Goal: Transaction & Acquisition: Book appointment/travel/reservation

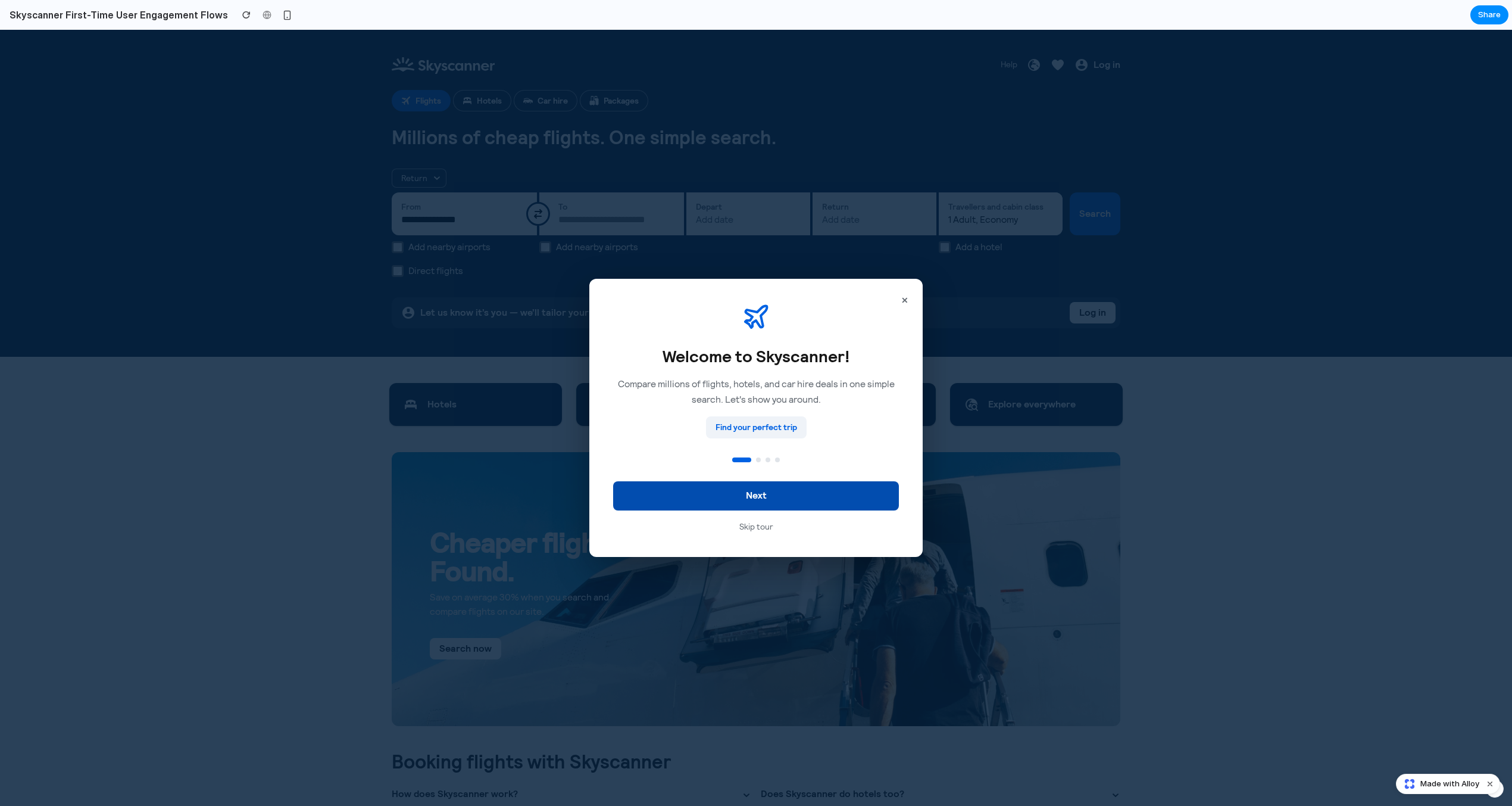
click at [766, 497] on button "Next" at bounding box center [756, 496] width 286 height 29
click at [765, 497] on button "Next" at bounding box center [756, 496] width 286 height 29
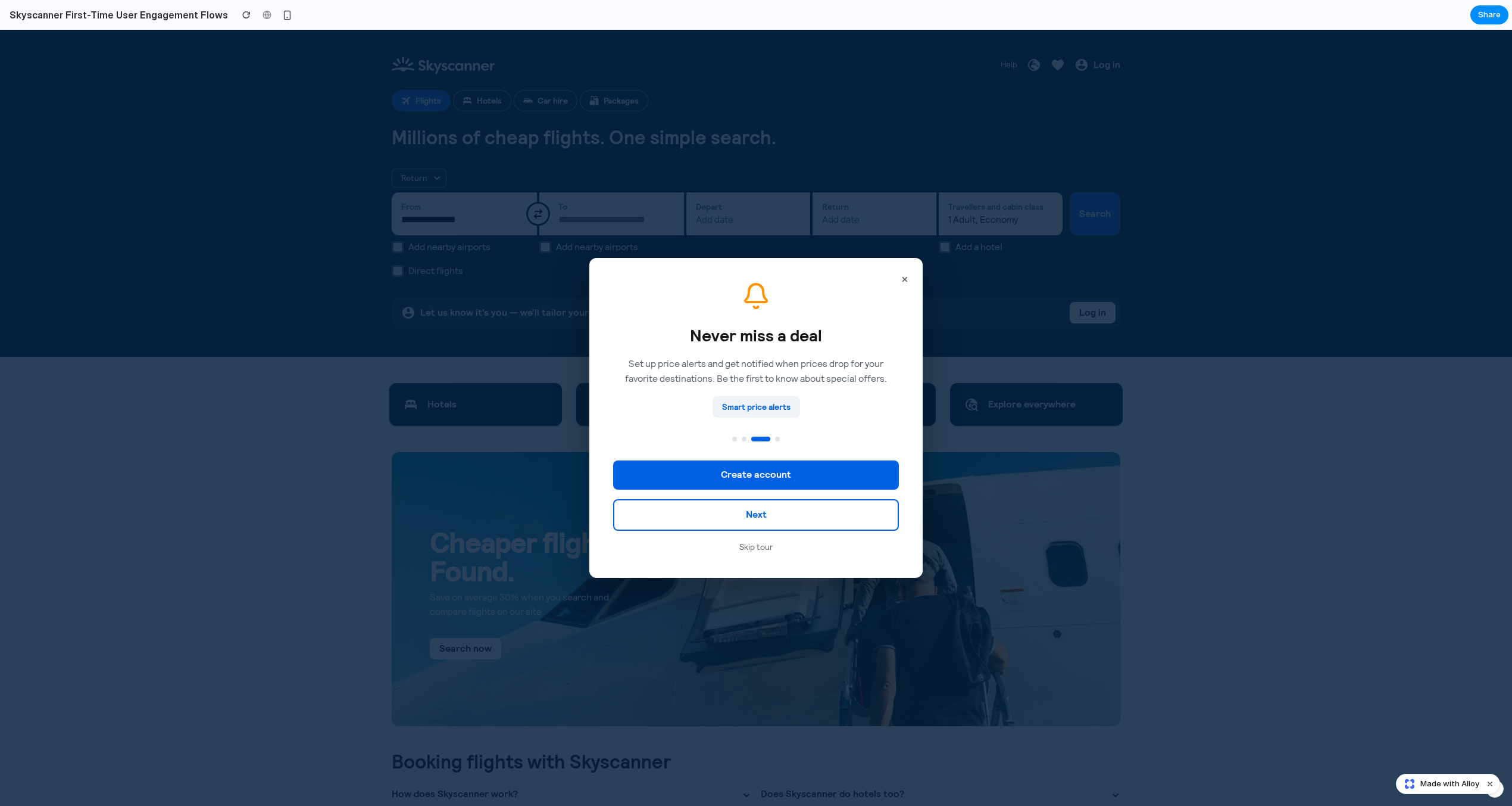
click at [904, 276] on button "×" at bounding box center [905, 279] width 17 height 24
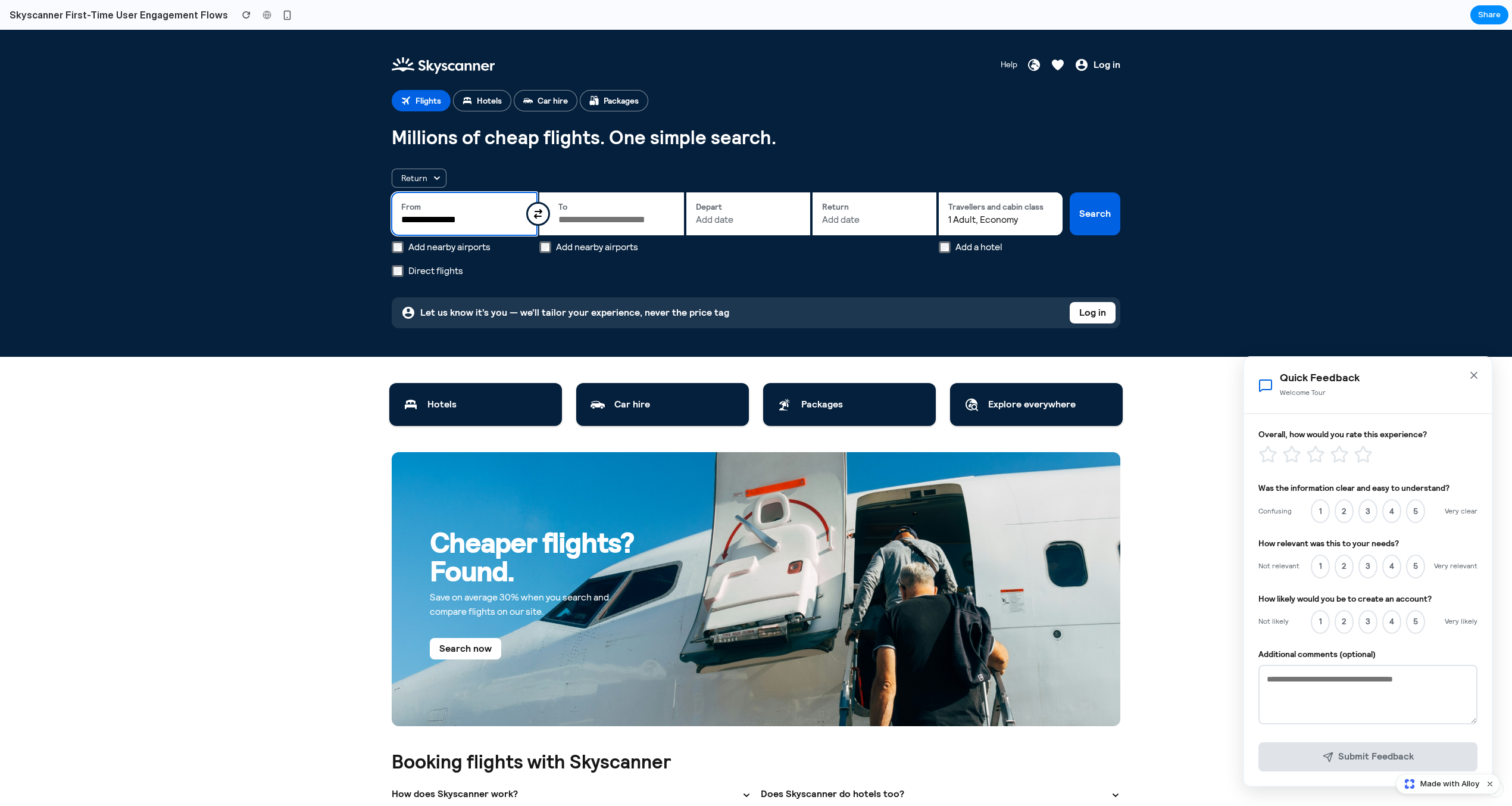
click at [495, 219] on input "**********" at bounding box center [464, 220] width 126 height 14
click at [589, 220] on input "To" at bounding box center [617, 220] width 117 height 14
click at [726, 227] on button "Depart Add date" at bounding box center [748, 214] width 124 height 43
click at [908, 222] on span "Add date" at bounding box center [874, 220] width 105 height 14
click at [993, 224] on span "1 Adult, Economy" at bounding box center [1000, 220] width 105 height 14
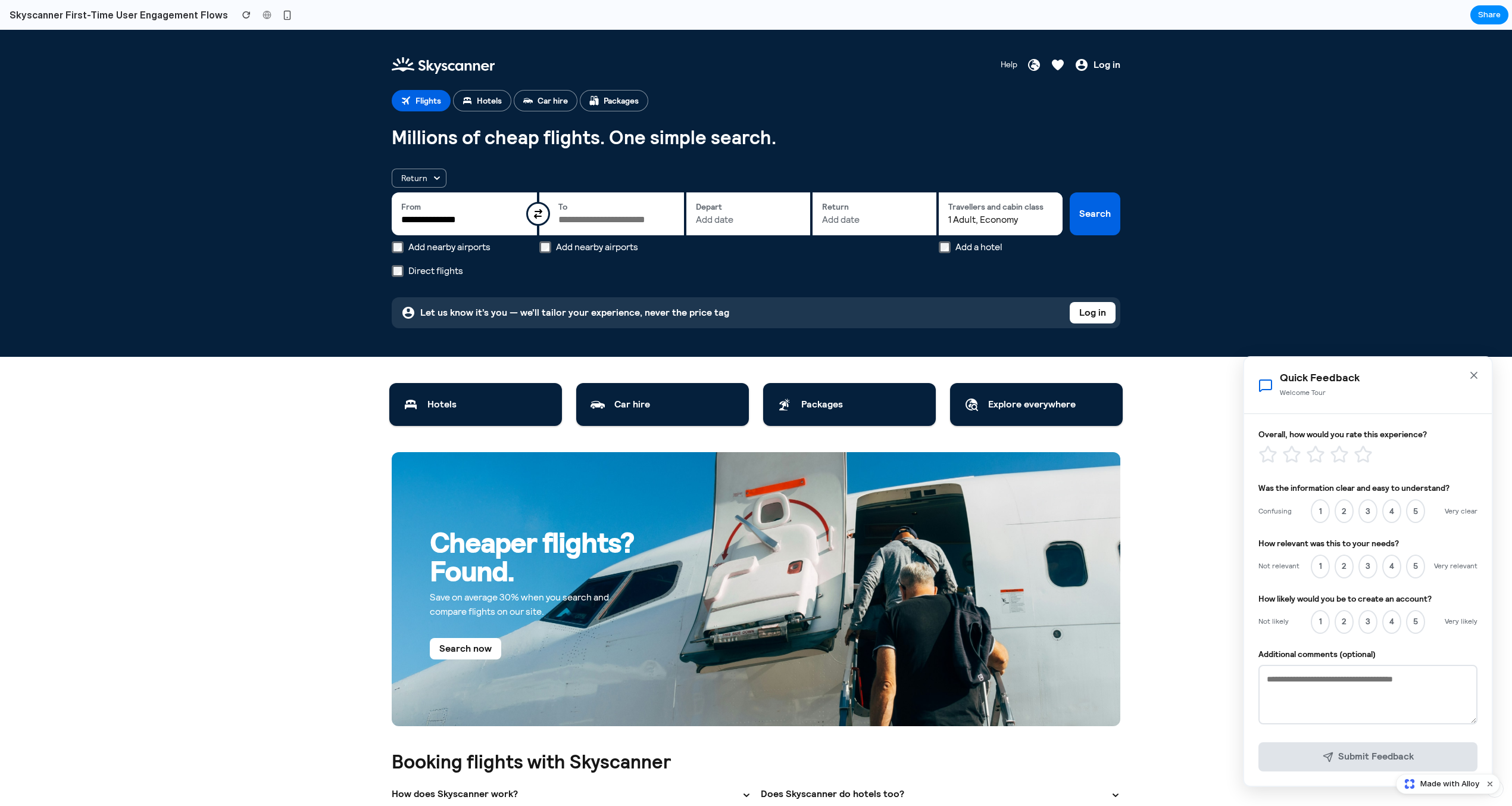
click at [1049, 375] on icon "Close" at bounding box center [1474, 375] width 6 height 6
